Goal: Transaction & Acquisition: Purchase product/service

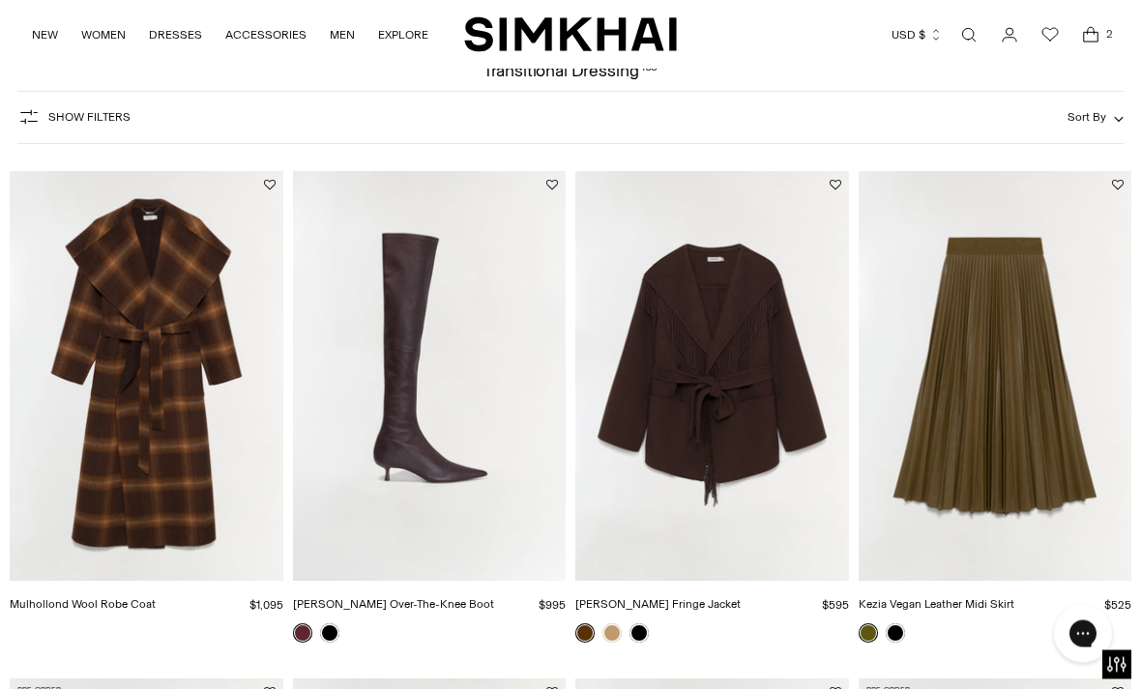
scroll to position [99, 0]
click at [612, 635] on link at bounding box center [611, 632] width 19 height 19
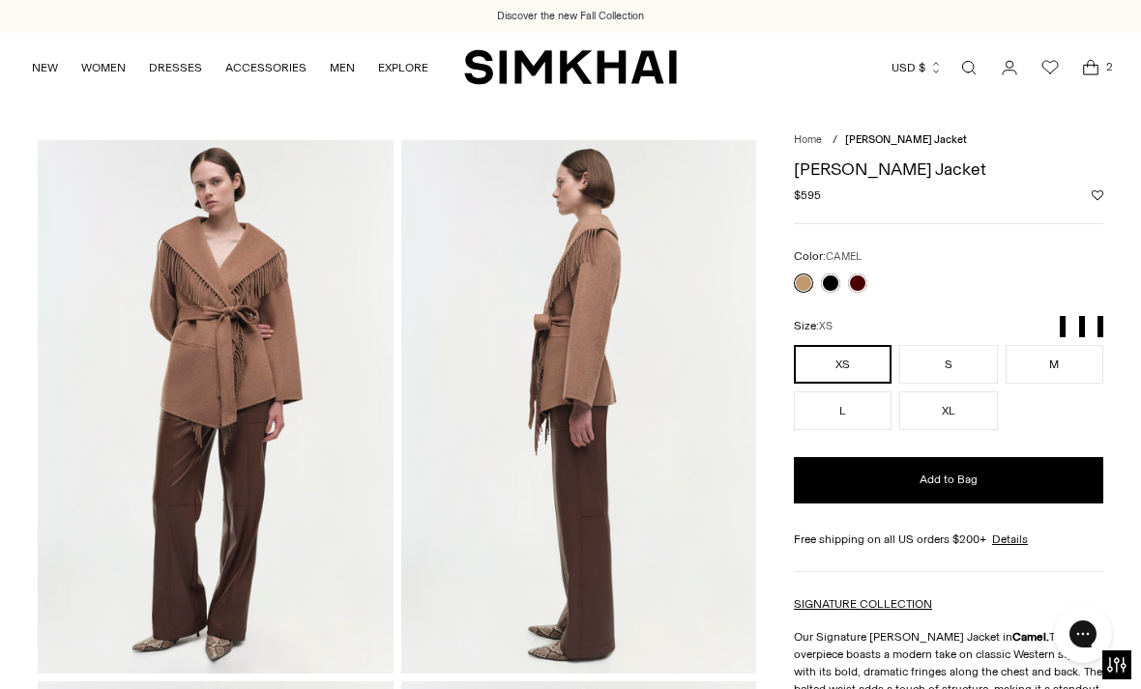
click at [839, 283] on link at bounding box center [830, 283] width 19 height 19
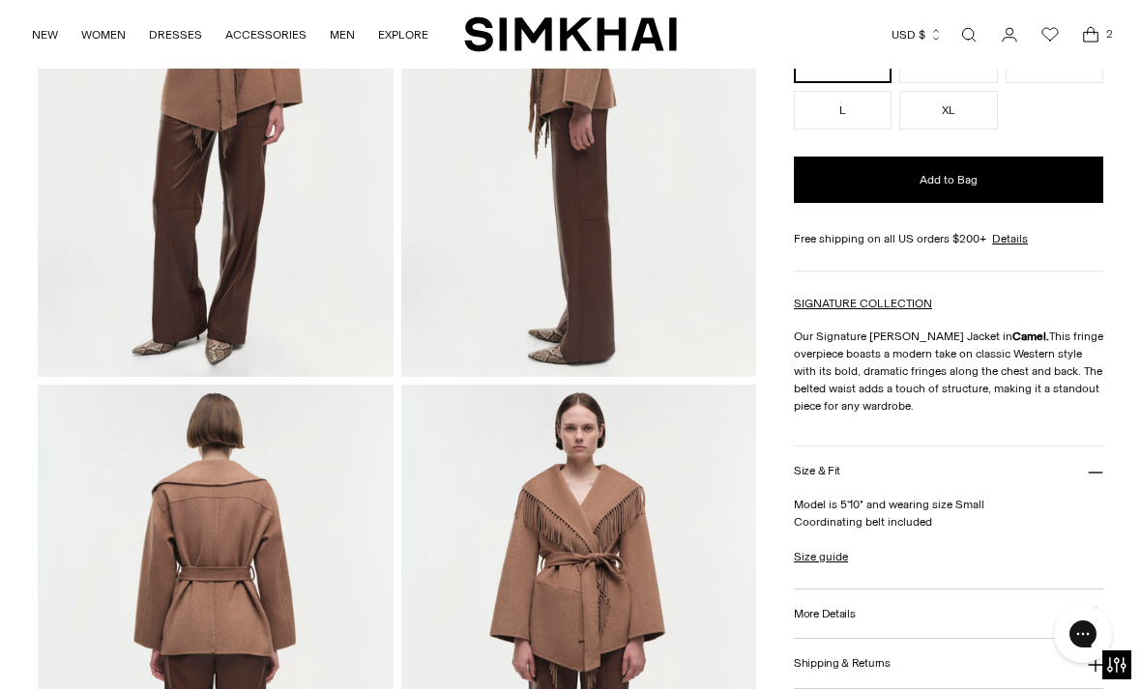
scroll to position [338, 0]
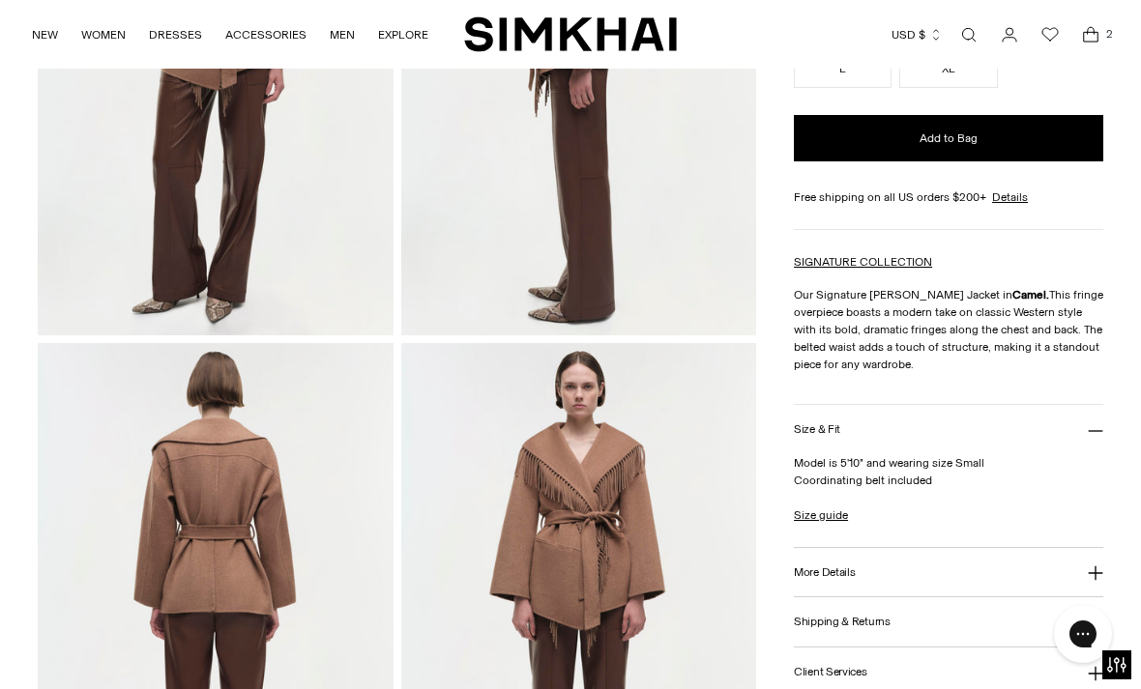
click at [809, 575] on h3 "More Details" at bounding box center [824, 572] width 61 height 13
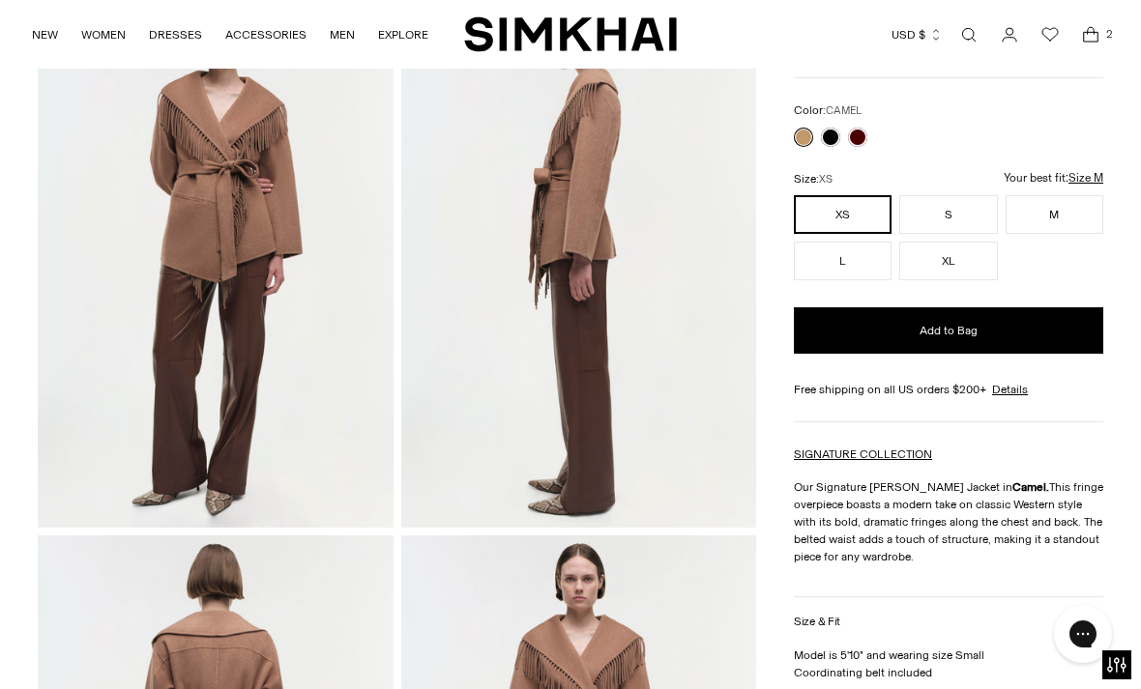
scroll to position [113, 0]
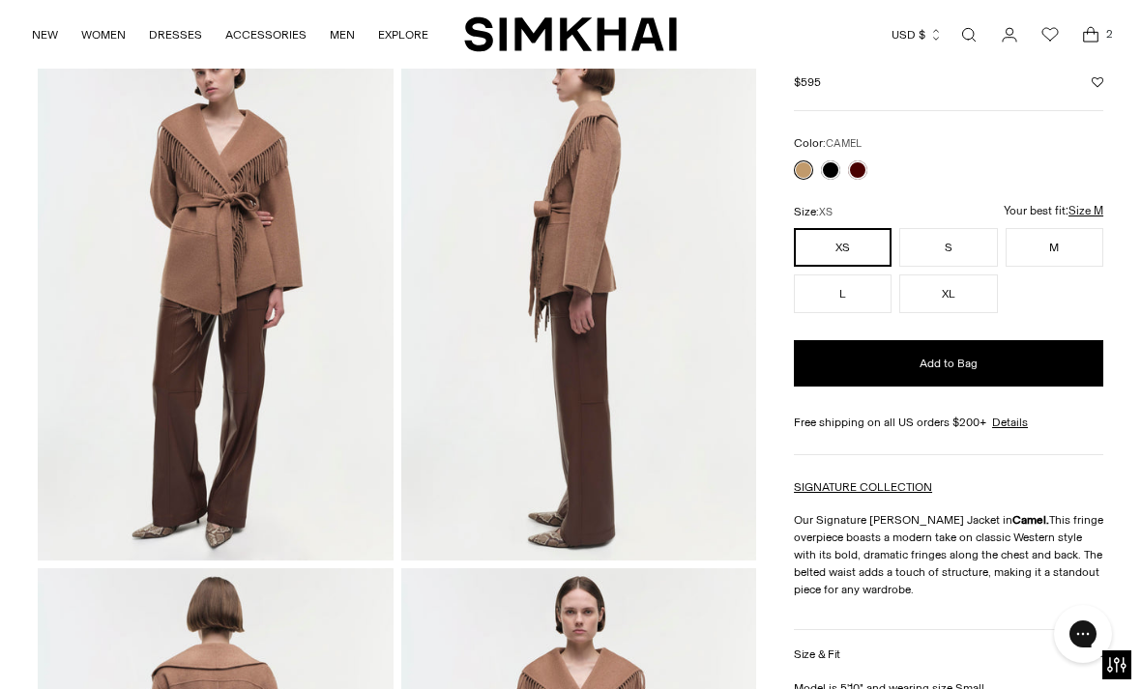
click at [1061, 249] on button "M" at bounding box center [1054, 247] width 98 height 39
click at [1025, 373] on button "Add to Bag" at bounding box center [948, 363] width 309 height 46
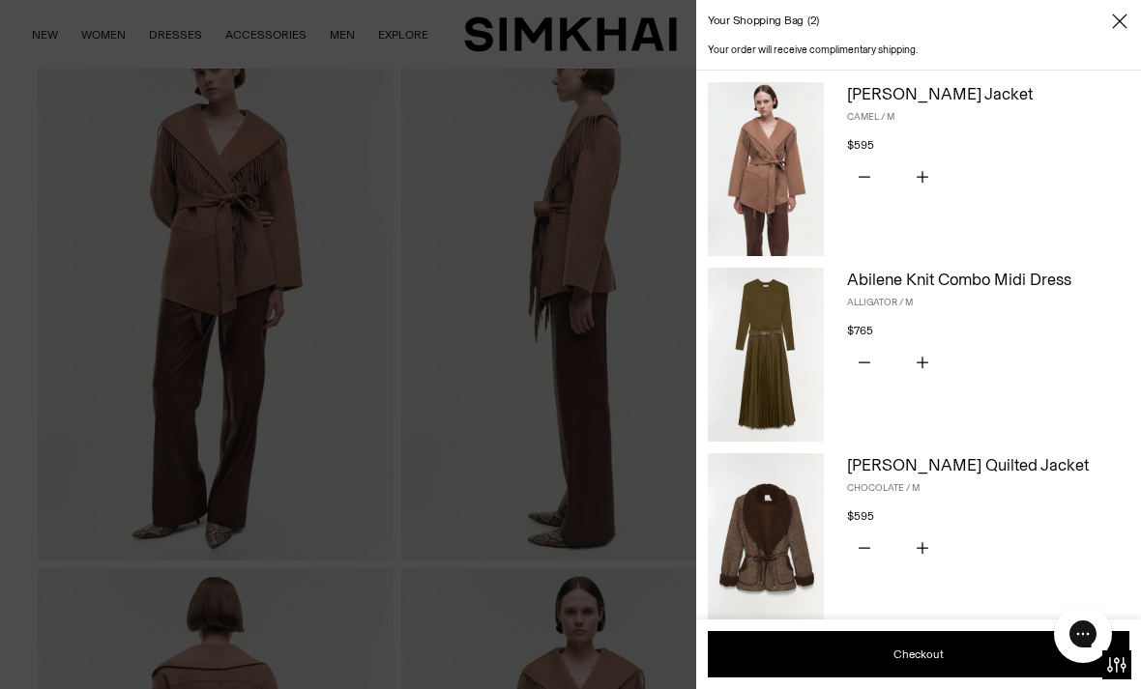
click at [1130, 10] on div "Your shopping bag 2" at bounding box center [918, 21] width 445 height 43
click at [1113, 23] on icon "Close" at bounding box center [1119, 21] width 15 height 19
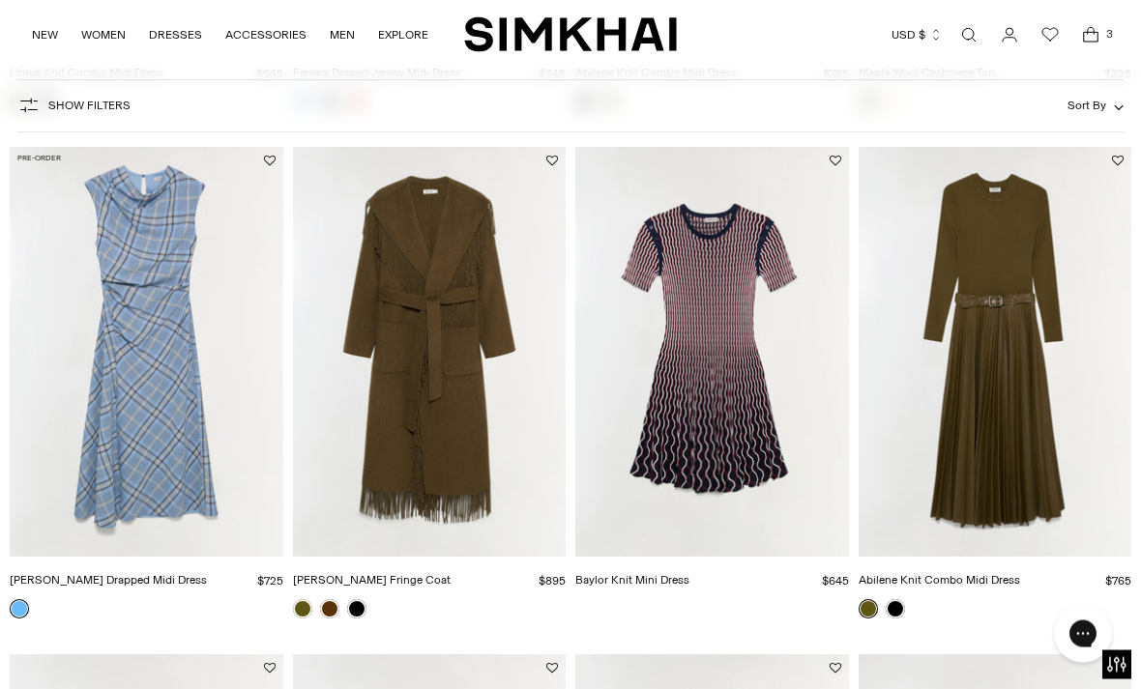
scroll to position [2153, 0]
click at [422, 399] on img "Carrie Fringe Coat" at bounding box center [430, 351] width 274 height 410
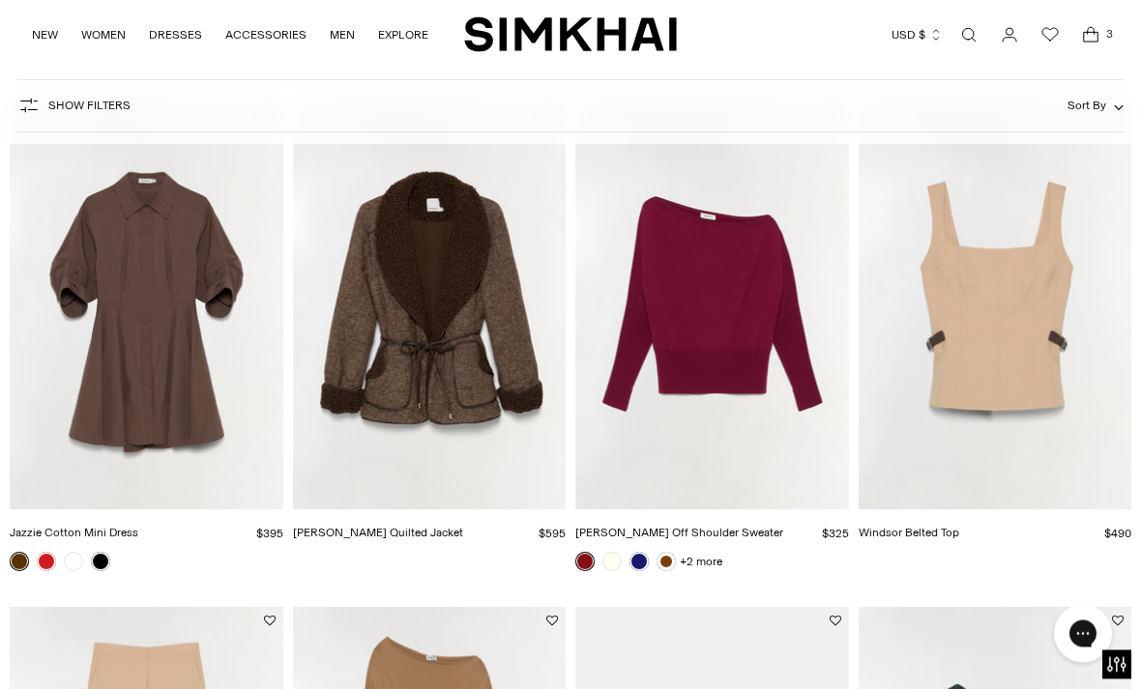
scroll to position [5242, 0]
click at [418, 285] on img "Rorie Quilted Jacket" at bounding box center [430, 305] width 274 height 410
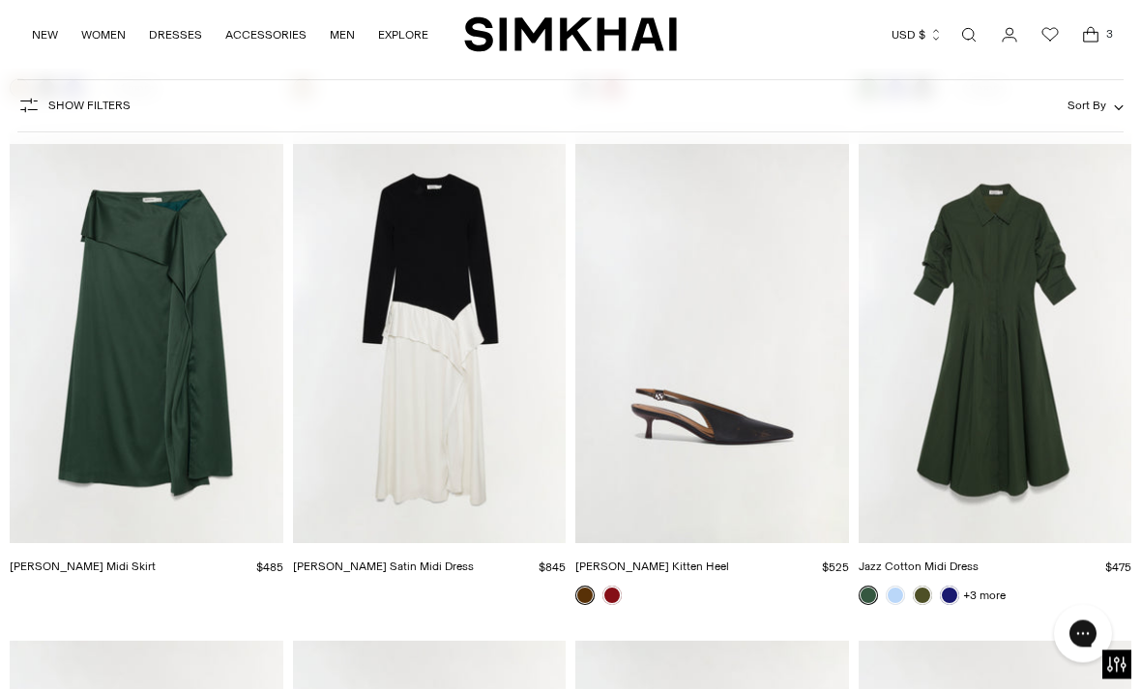
scroll to position [6223, 0]
click at [1015, 430] on img "Jazz Cotton Midi Dress" at bounding box center [995, 338] width 274 height 410
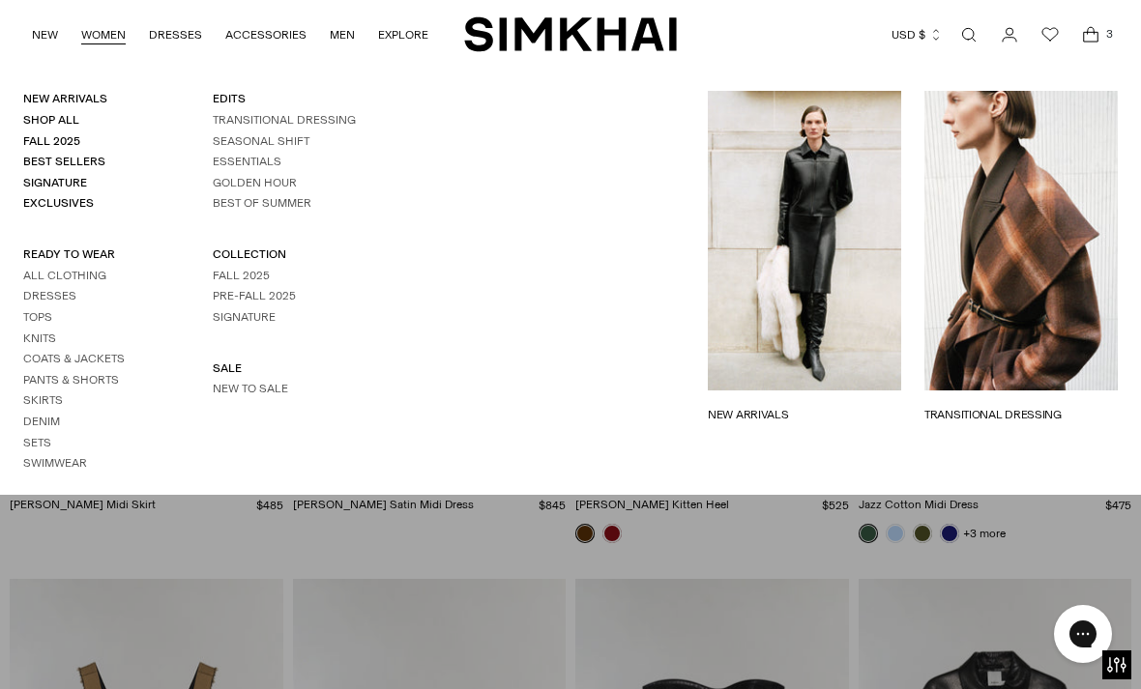
click at [42, 357] on link "Coats & Jackets" at bounding box center [73, 359] width 101 height 14
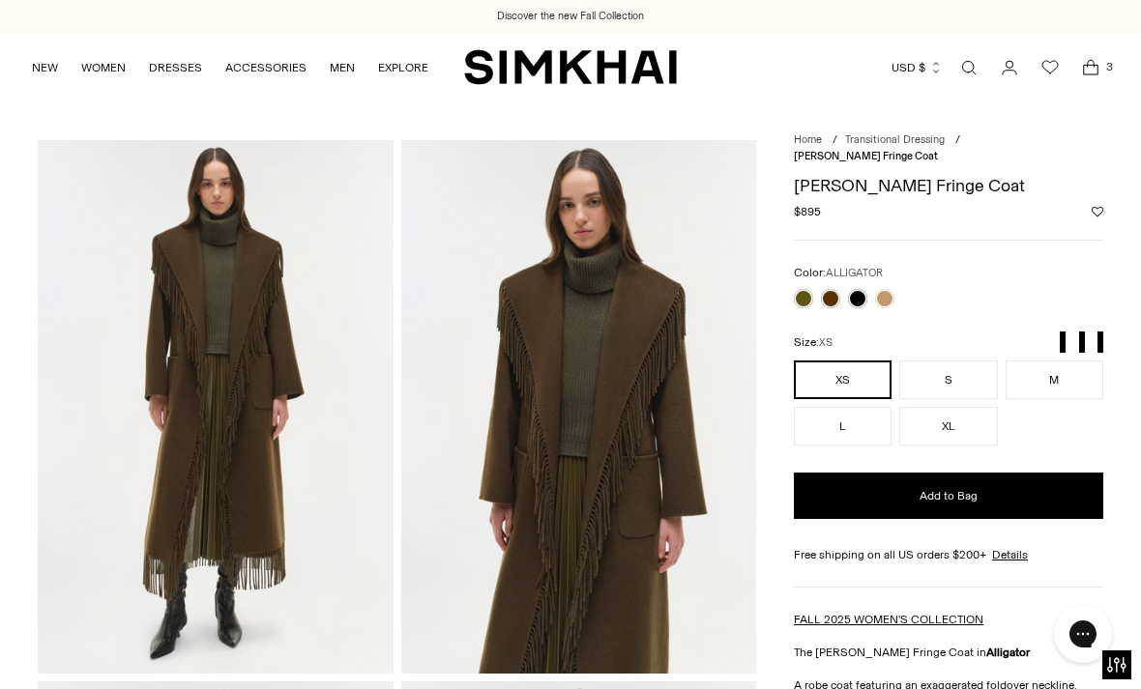
click at [1073, 370] on button "M" at bounding box center [1054, 380] width 98 height 39
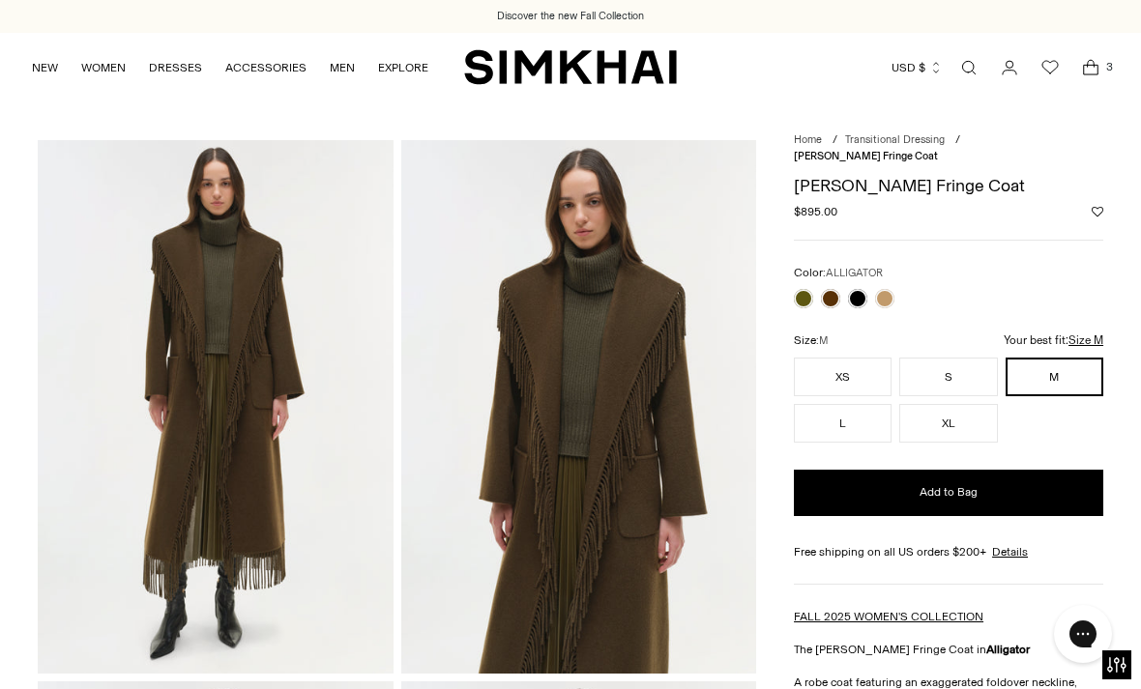
click at [1035, 475] on button "Add to Bag" at bounding box center [948, 493] width 309 height 46
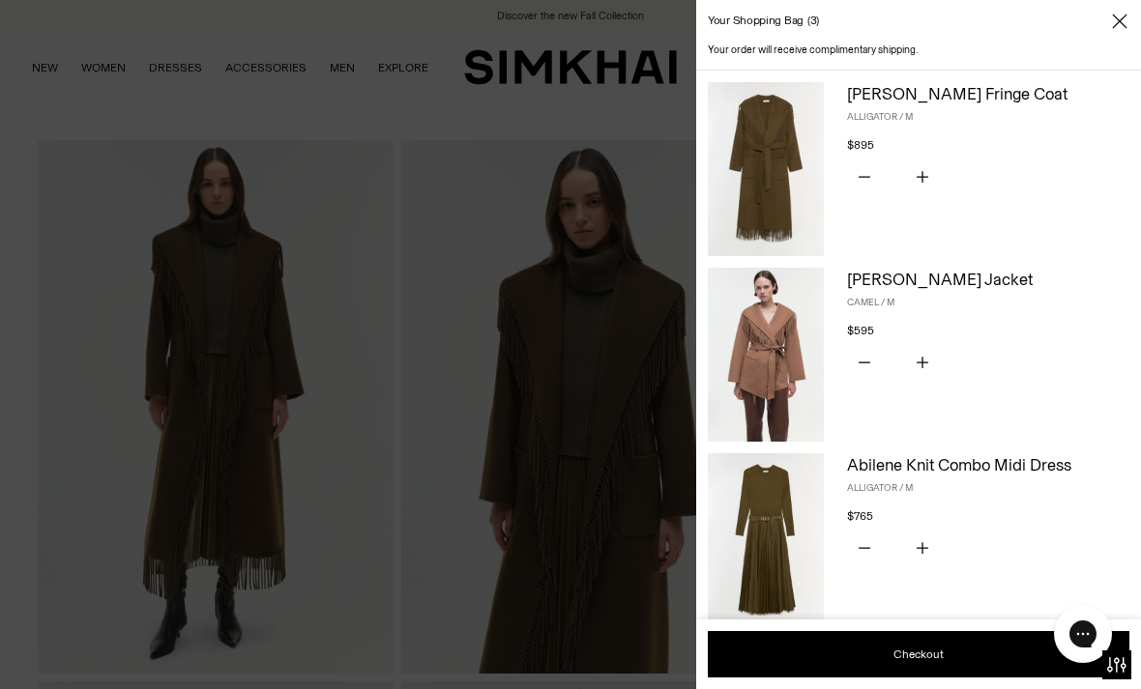
click at [1128, 21] on span "Close" at bounding box center [1119, 21] width 19 height 19
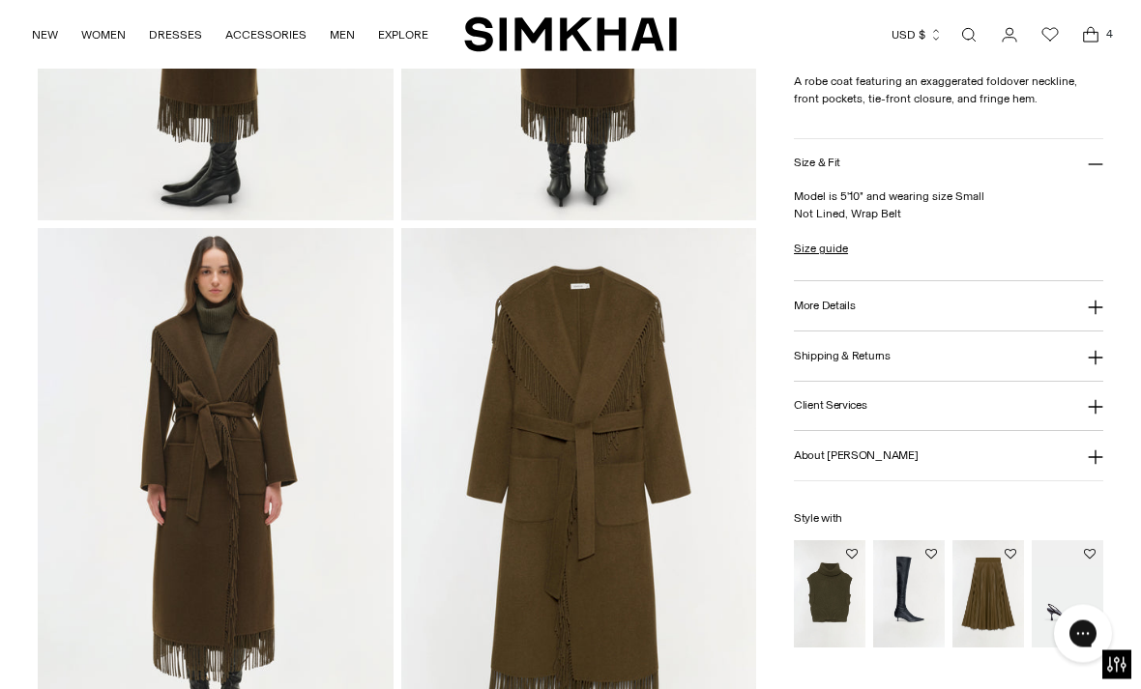
scroll to position [997, 0]
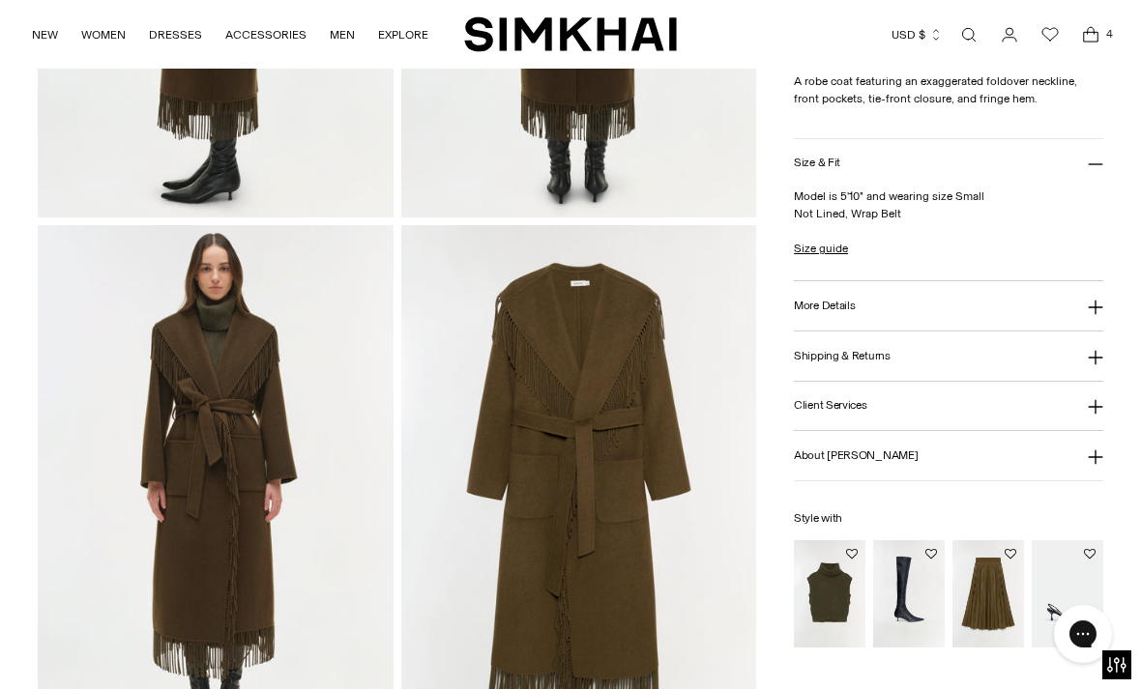
click at [824, 312] on h3 "More Details" at bounding box center [824, 306] width 61 height 13
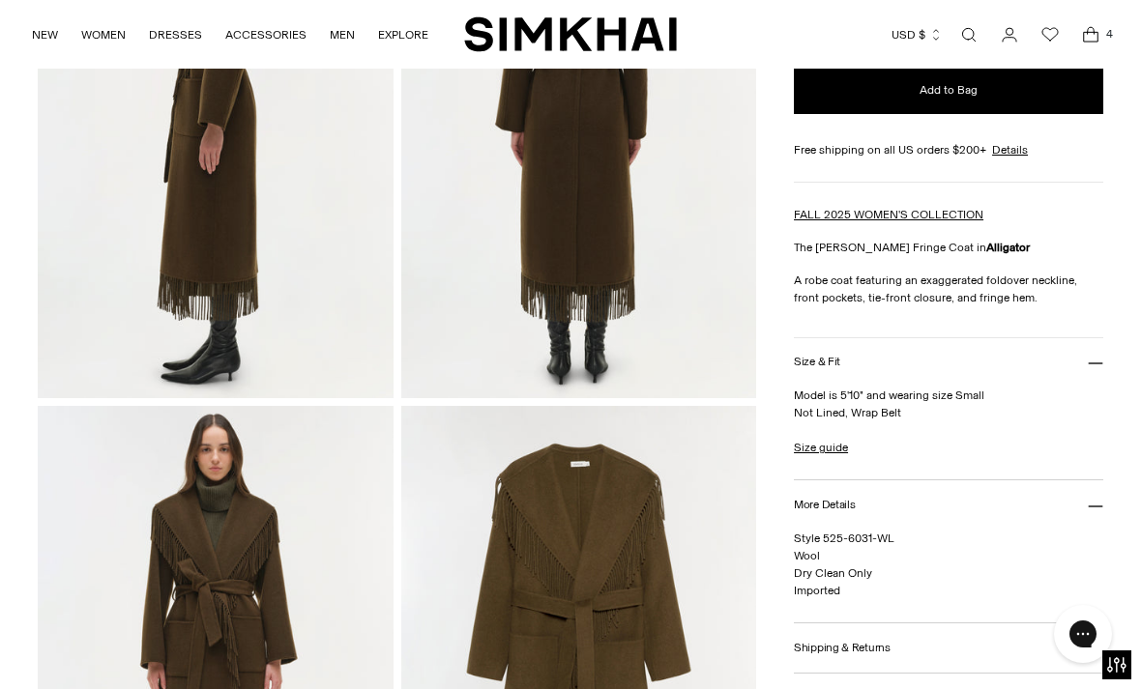
scroll to position [770, 0]
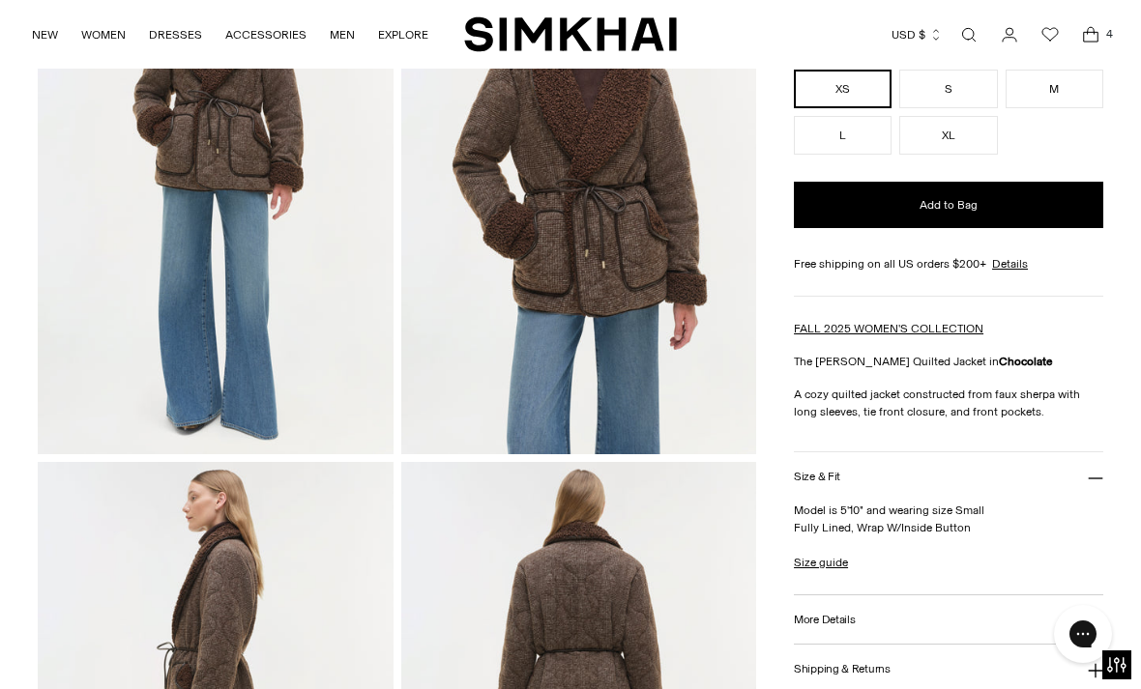
scroll to position [222, 0]
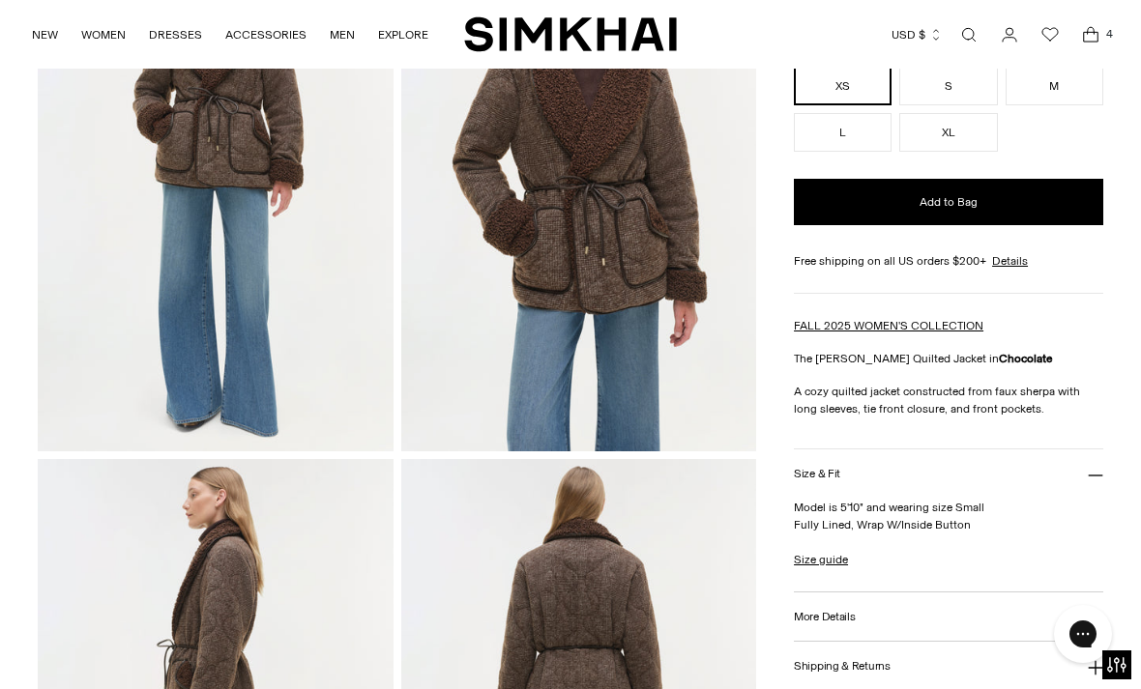
click at [844, 551] on link "Size guide" at bounding box center [821, 559] width 54 height 17
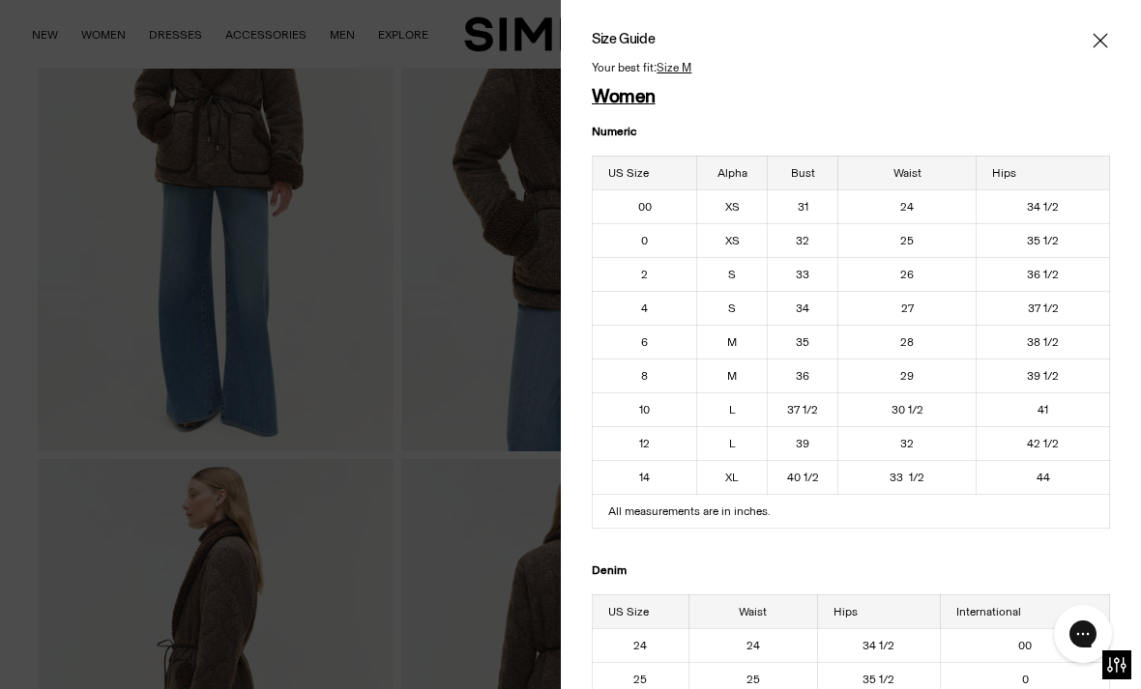
click at [1108, 31] on span "Close" at bounding box center [1099, 40] width 19 height 19
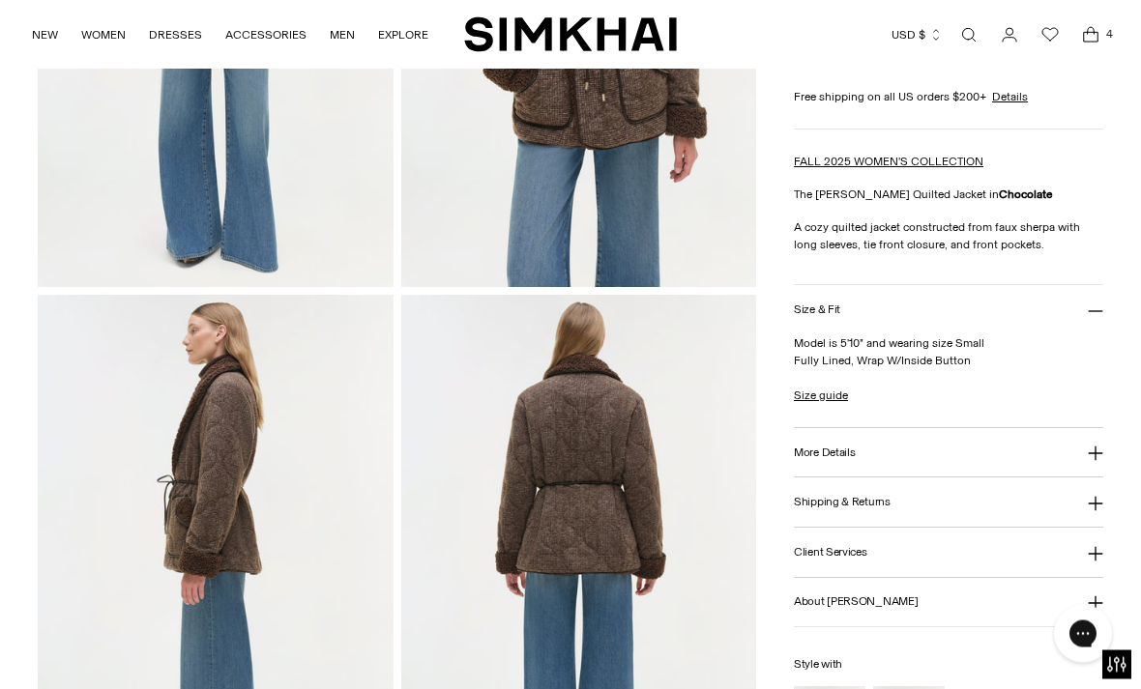
scroll to position [387, 0]
click at [843, 447] on h3 "More Details" at bounding box center [824, 453] width 61 height 13
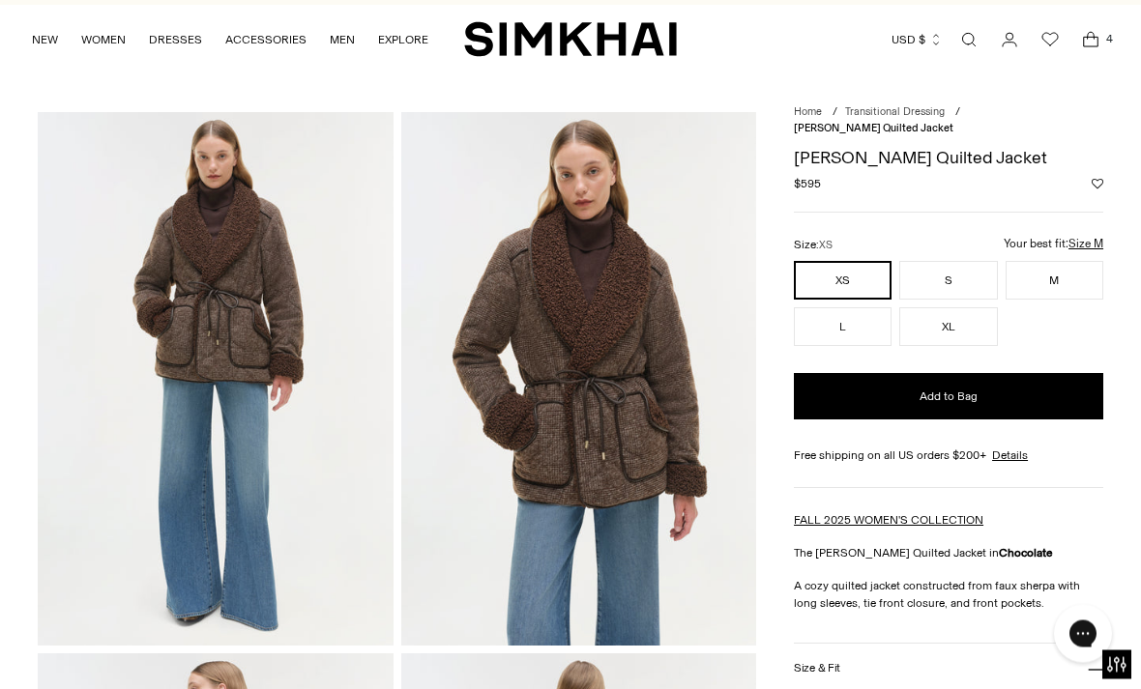
scroll to position [0, 0]
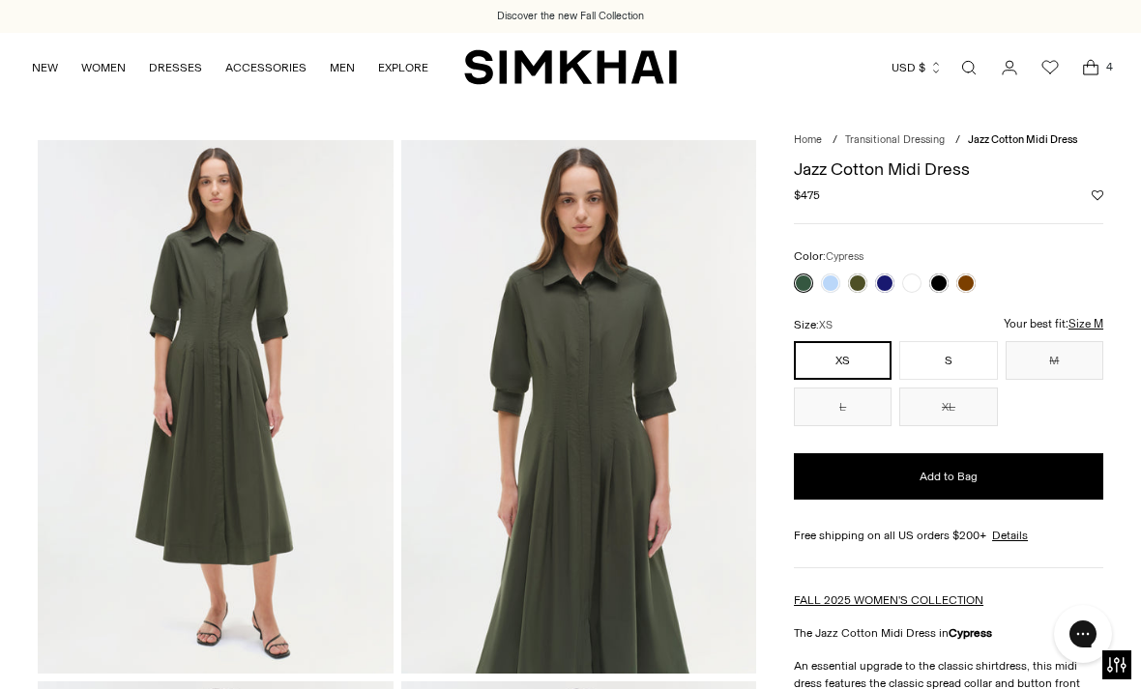
click at [861, 284] on link at bounding box center [857, 283] width 19 height 19
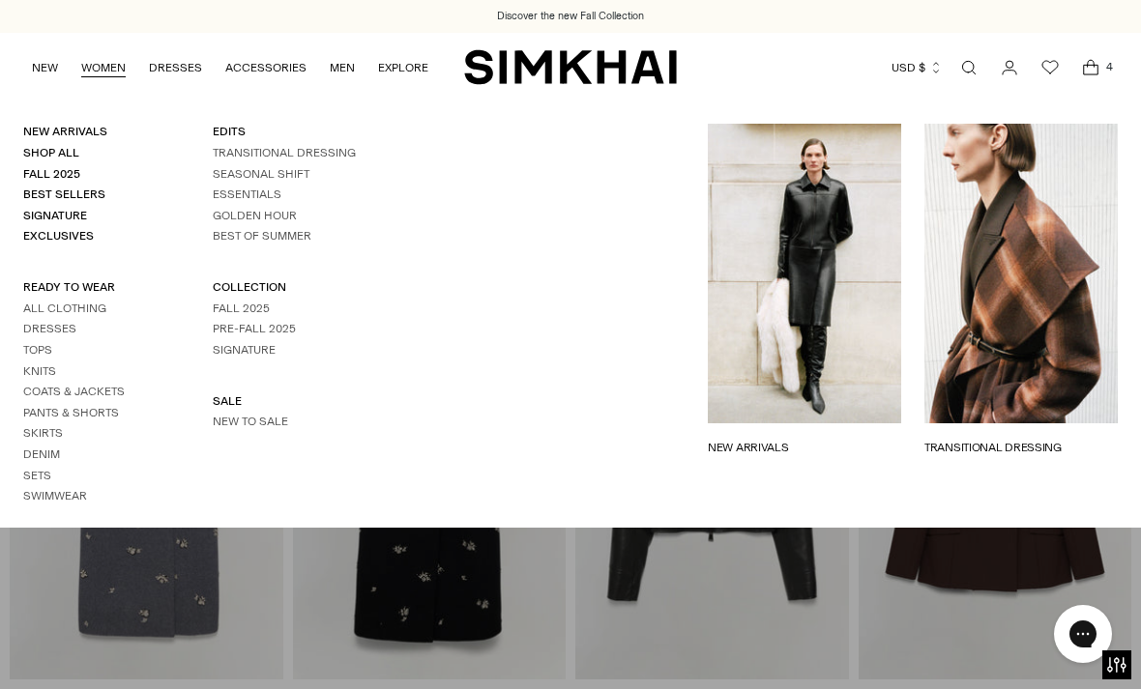
click at [40, 364] on link "Knits" at bounding box center [39, 371] width 33 height 14
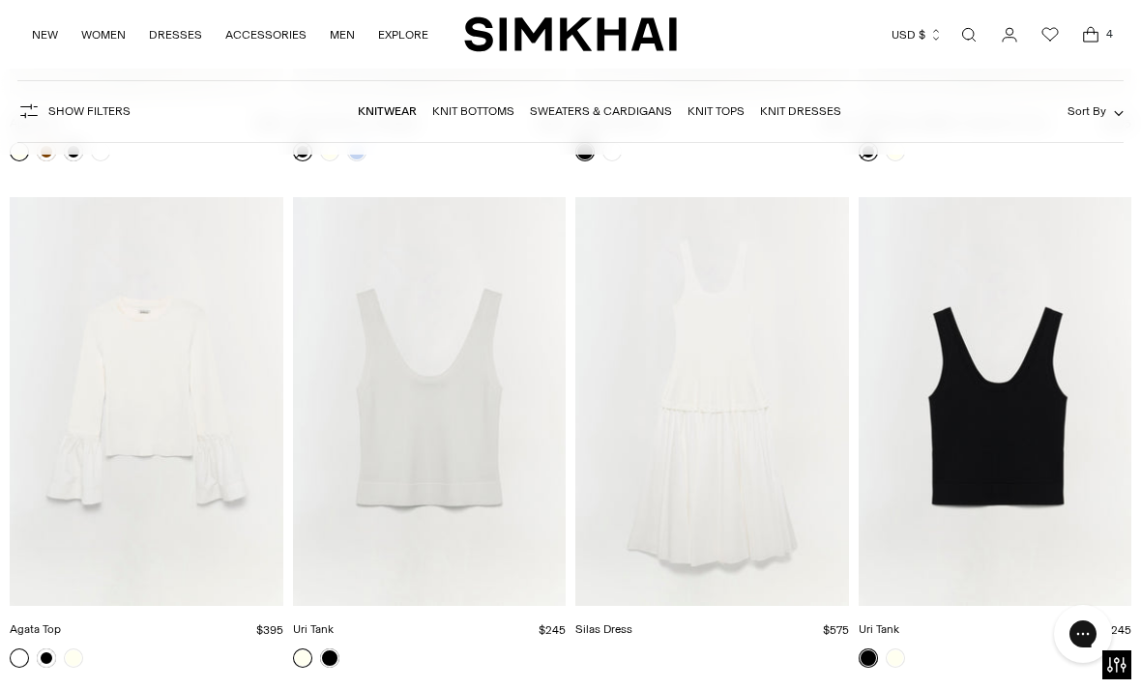
scroll to position [18833, 0]
